Goal: Task Accomplishment & Management: Manage account settings

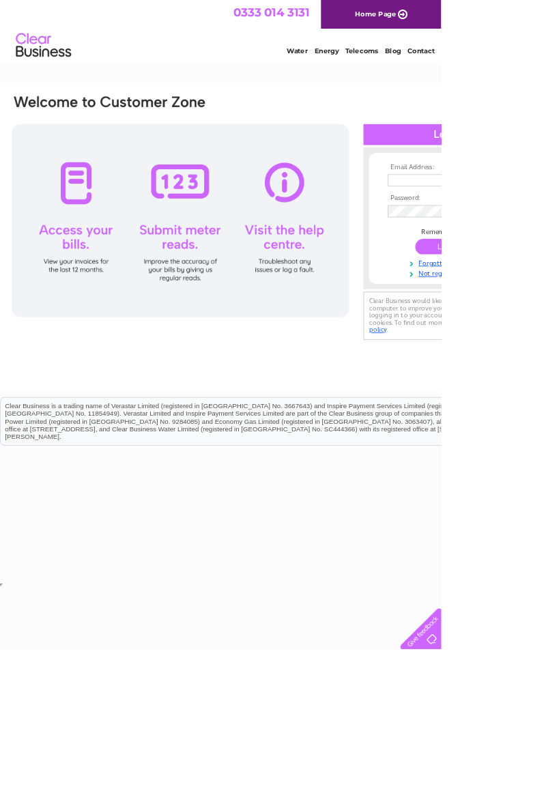
click at [418, 209] on div at bounding box center [223, 273] width 418 height 239
click at [545, 224] on input "text" at bounding box center [550, 223] width 141 height 15
type input "Judeclayson@hotmail.co.uk"
click at [514, 297] on input "submit" at bounding box center [556, 306] width 84 height 19
click at [545, 314] on input "submit" at bounding box center [556, 304] width 84 height 19
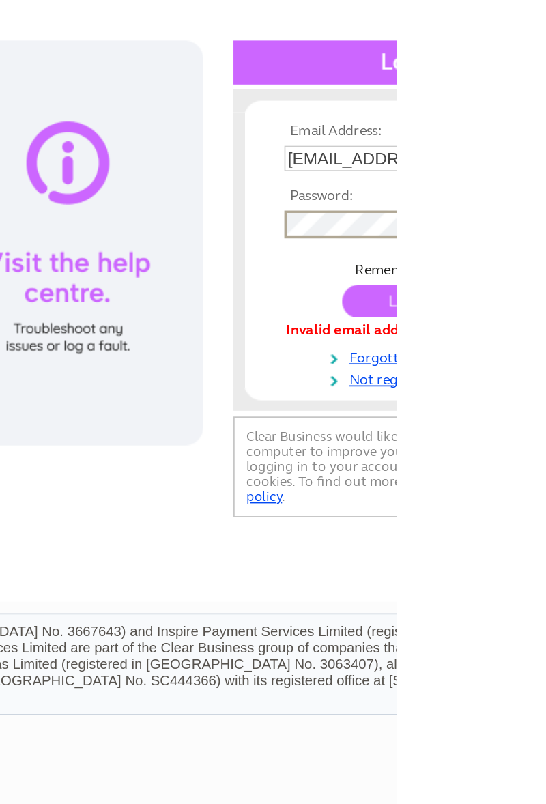
click at [545, 309] on input "submit" at bounding box center [556, 307] width 84 height 19
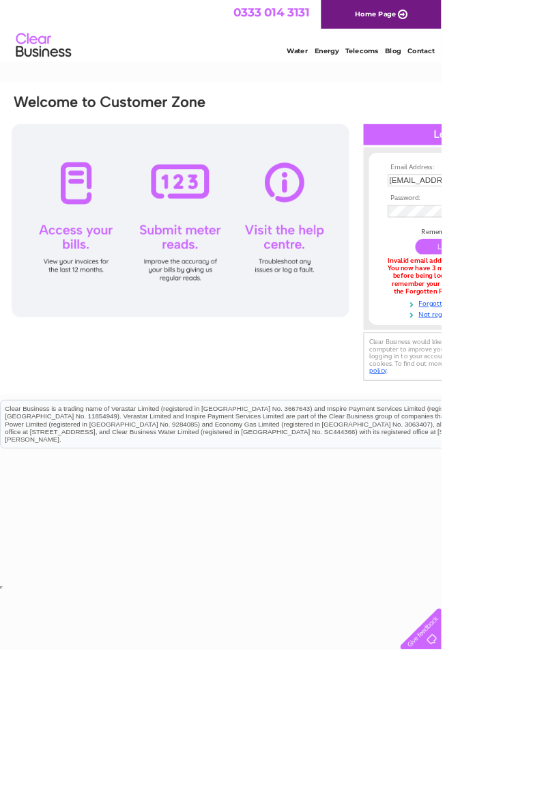
click at [545, 315] on input "submit" at bounding box center [556, 304] width 84 height 19
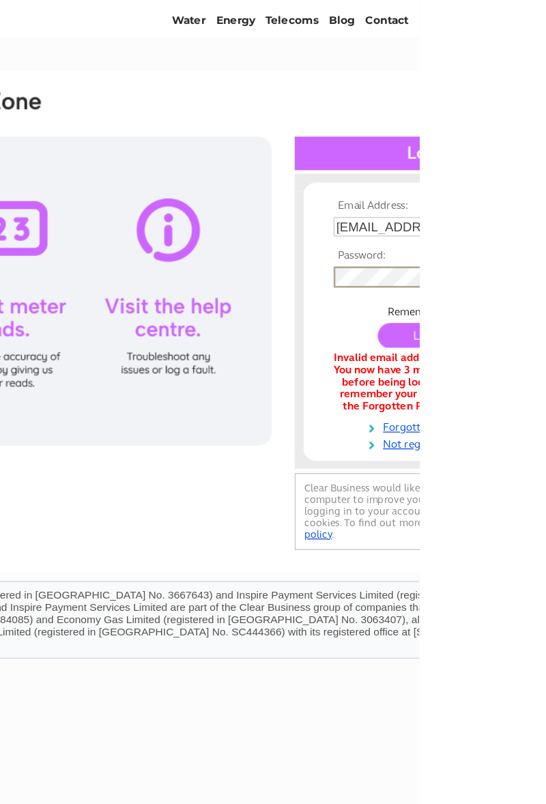
click at [545, 317] on td at bounding box center [555, 307] width 158 height 26
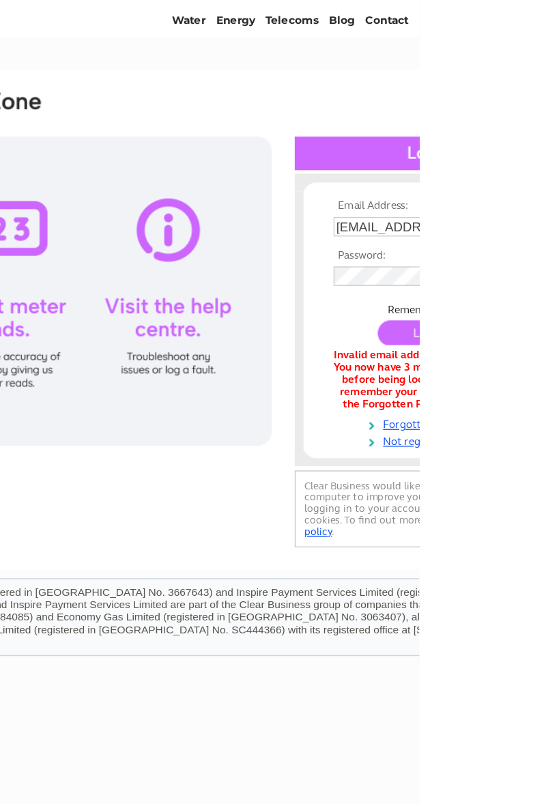
click at [545, 315] on input "submit" at bounding box center [556, 304] width 84 height 19
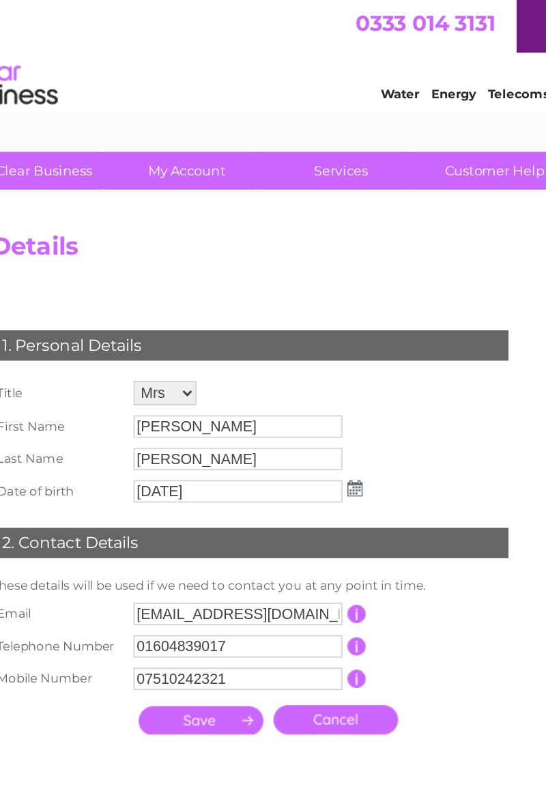
click at [182, 115] on link "My Account" at bounding box center [175, 114] width 113 height 25
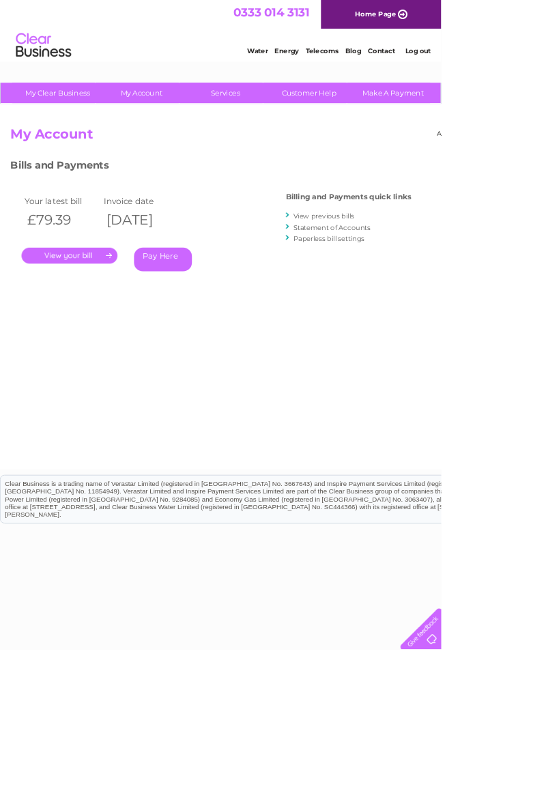
click at [123, 319] on link "." at bounding box center [86, 316] width 119 height 20
click at [119, 323] on link "." at bounding box center [86, 316] width 119 height 20
click at [143, 321] on link "." at bounding box center [86, 316] width 119 height 20
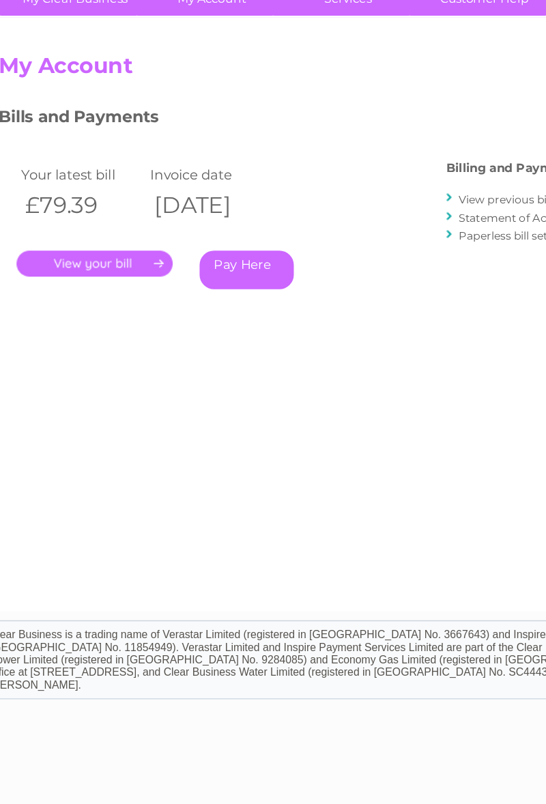
click at [139, 315] on link "." at bounding box center [86, 316] width 119 height 20
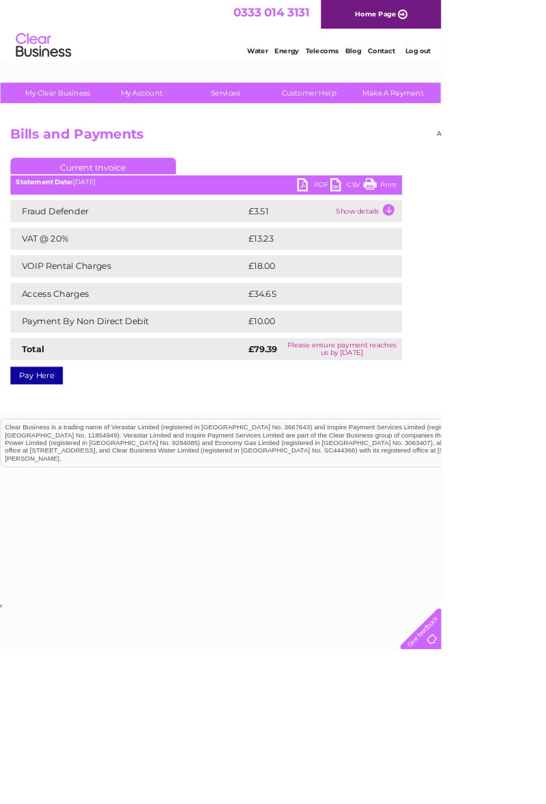
click at [471, 377] on td at bounding box center [483, 363] width 27 height 27
click at [392, 117] on link "Customer Help" at bounding box center [382, 114] width 113 height 25
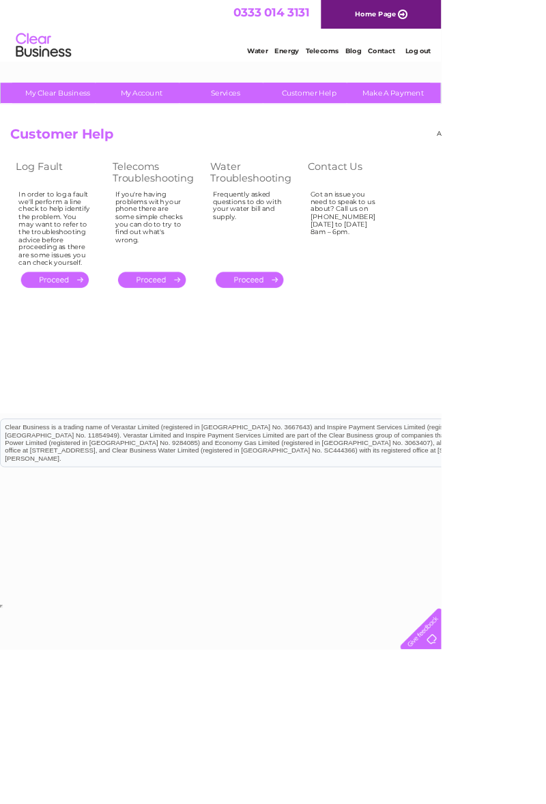
click at [528, 66] on link "Log out" at bounding box center [518, 63] width 32 height 10
